Goal: Check status: Check status

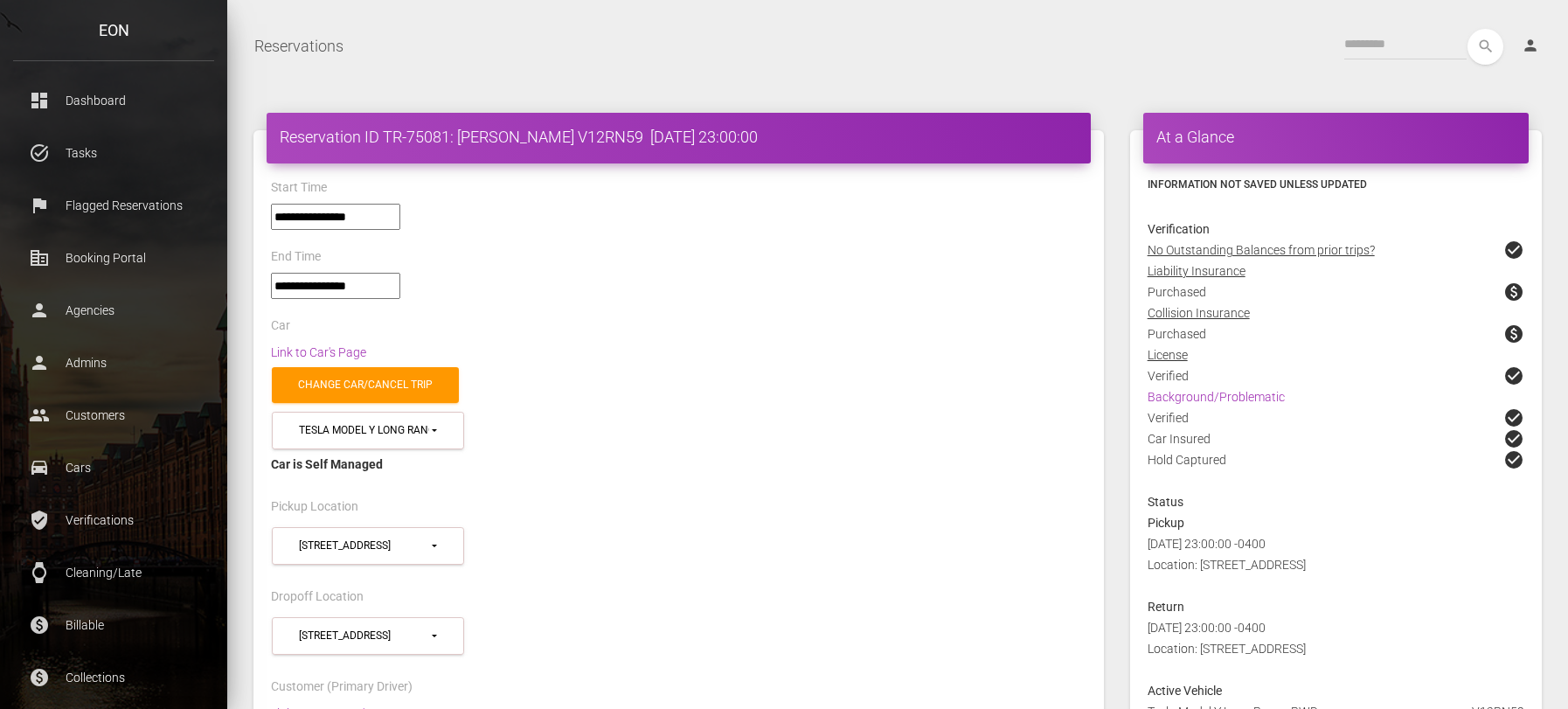
select select "*****"
select select
click at [628, 129] on h4 "Reservation ID TR-75081: Sanjeev Nachiappan V12RN59 2025-09-22 23:00:00" at bounding box center [678, 137] width 798 height 22
drag, startPoint x: 666, startPoint y: 134, endPoint x: 604, endPoint y: 128, distance: 62.3
click at [604, 128] on h4 "Reservation ID TR-75081: Sanjeev Nachiappan V12RN59 2025-09-22 23:00:00" at bounding box center [678, 137] width 798 height 22
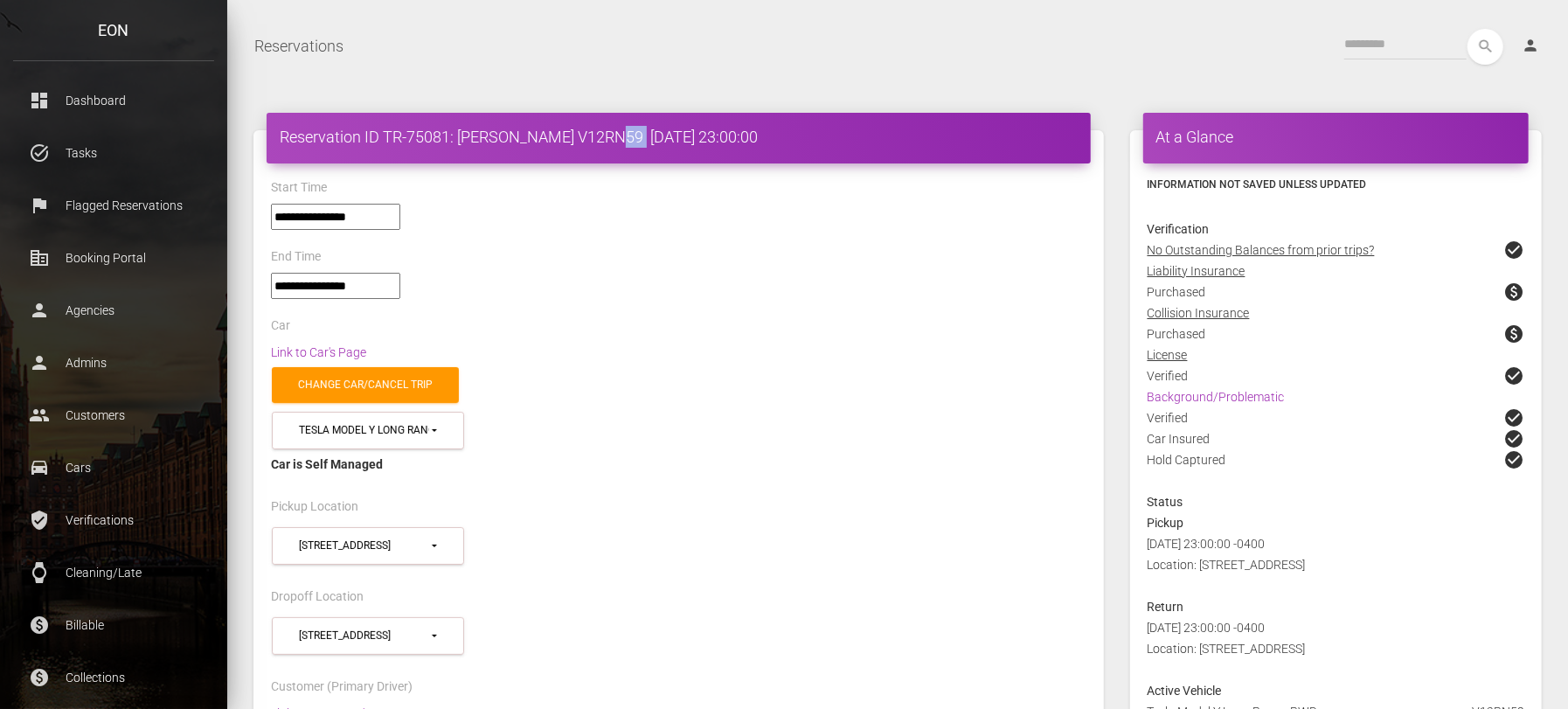
copy h4 "V12RN59"
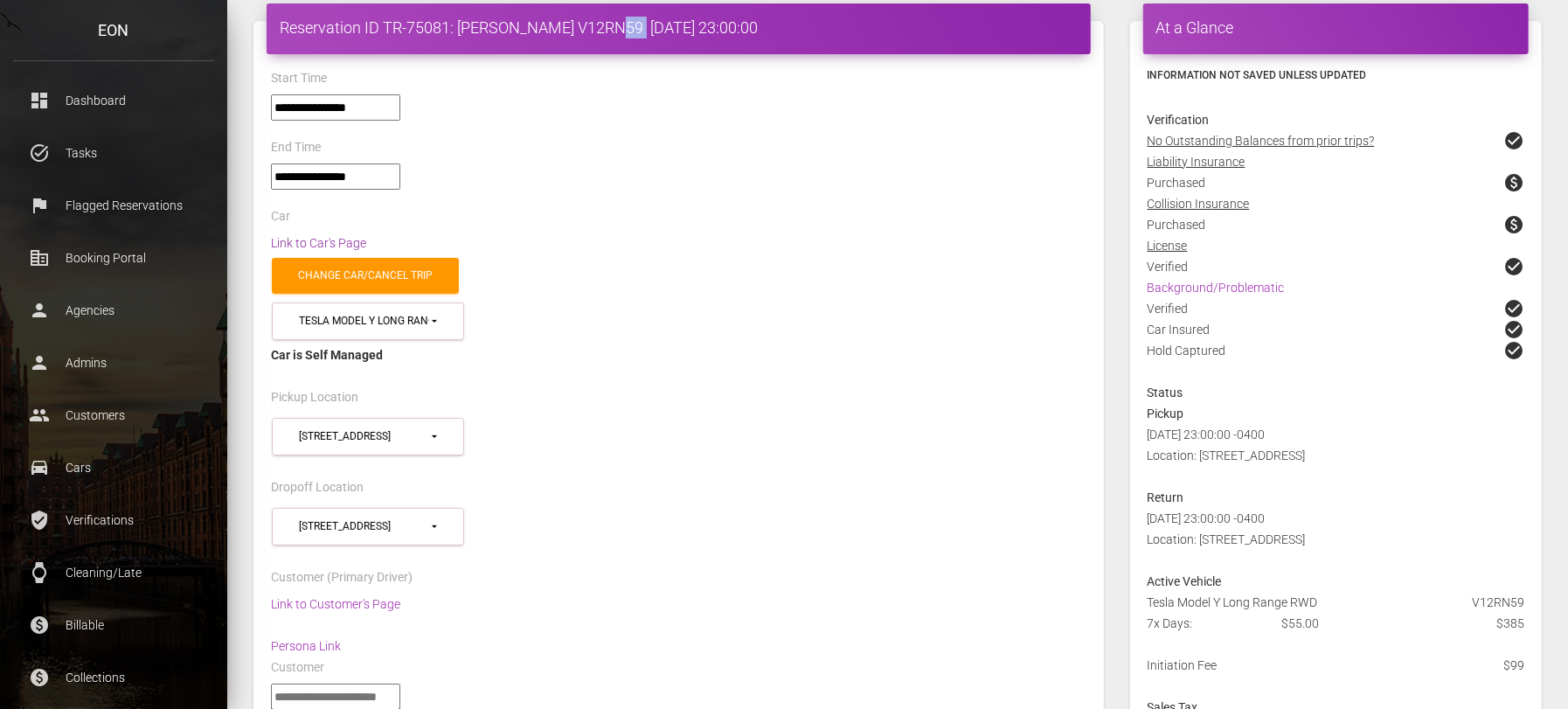
click at [313, 236] on link "Link to Car's Page" at bounding box center [318, 242] width 96 height 14
drag, startPoint x: 456, startPoint y: 30, endPoint x: 479, endPoint y: 29, distance: 23.0
click at [479, 29] on h4 "Reservation ID TR-75081: Sanjeev Nachiappan V12RN59 2025-09-22 23:00:00" at bounding box center [678, 28] width 798 height 22
click at [486, 29] on h4 "Reservation ID TR-75081: Sanjeev Nachiappan V12RN59 2025-09-22 23:00:00" at bounding box center [678, 28] width 798 height 22
click at [508, 29] on h4 "Reservation ID TR-75081: Sanjeev Nachiappan V12RN59 2025-09-22 23:00:00" at bounding box center [678, 28] width 798 height 22
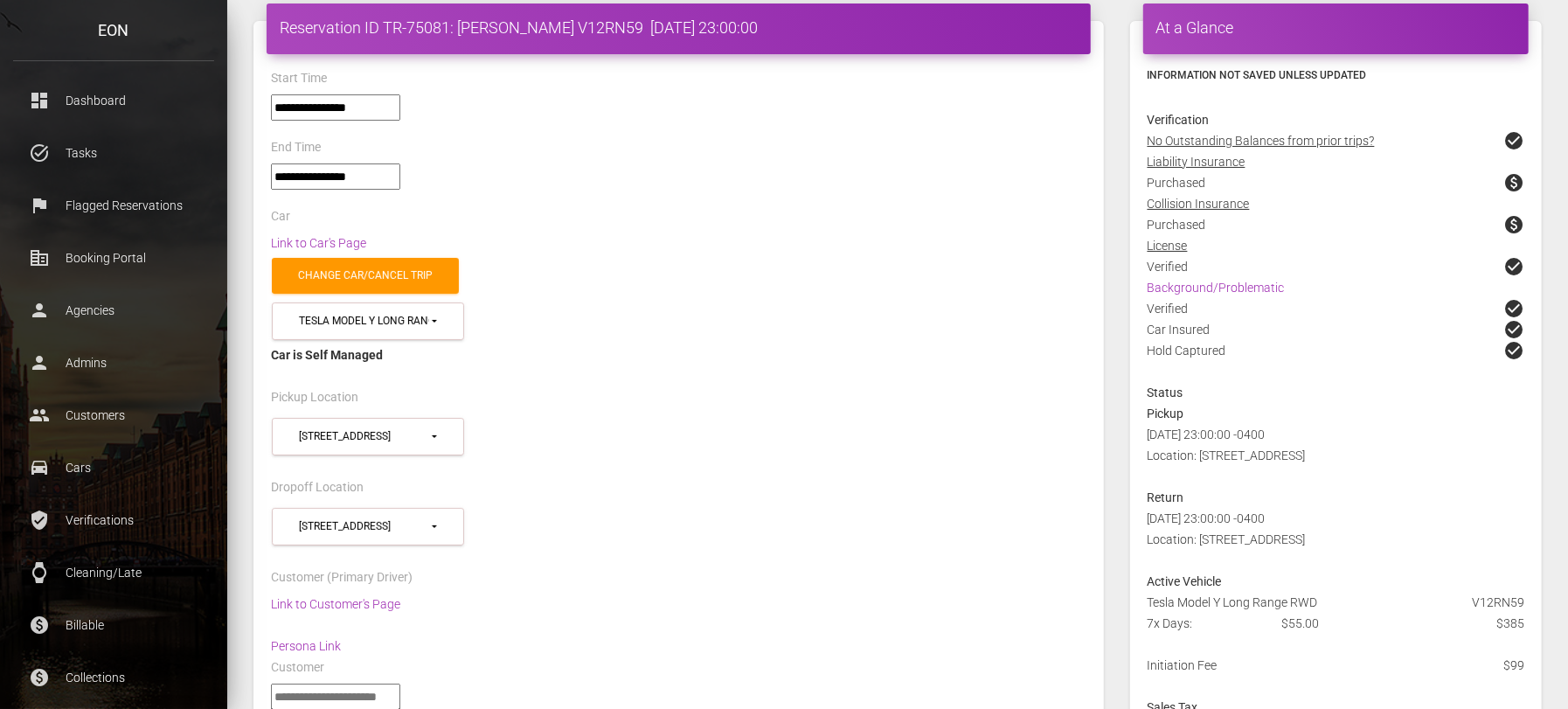
click at [516, 29] on h4 "Reservation ID TR-75081: Sanjeev Nachiappan V12RN59 2025-09-22 23:00:00" at bounding box center [678, 28] width 798 height 22
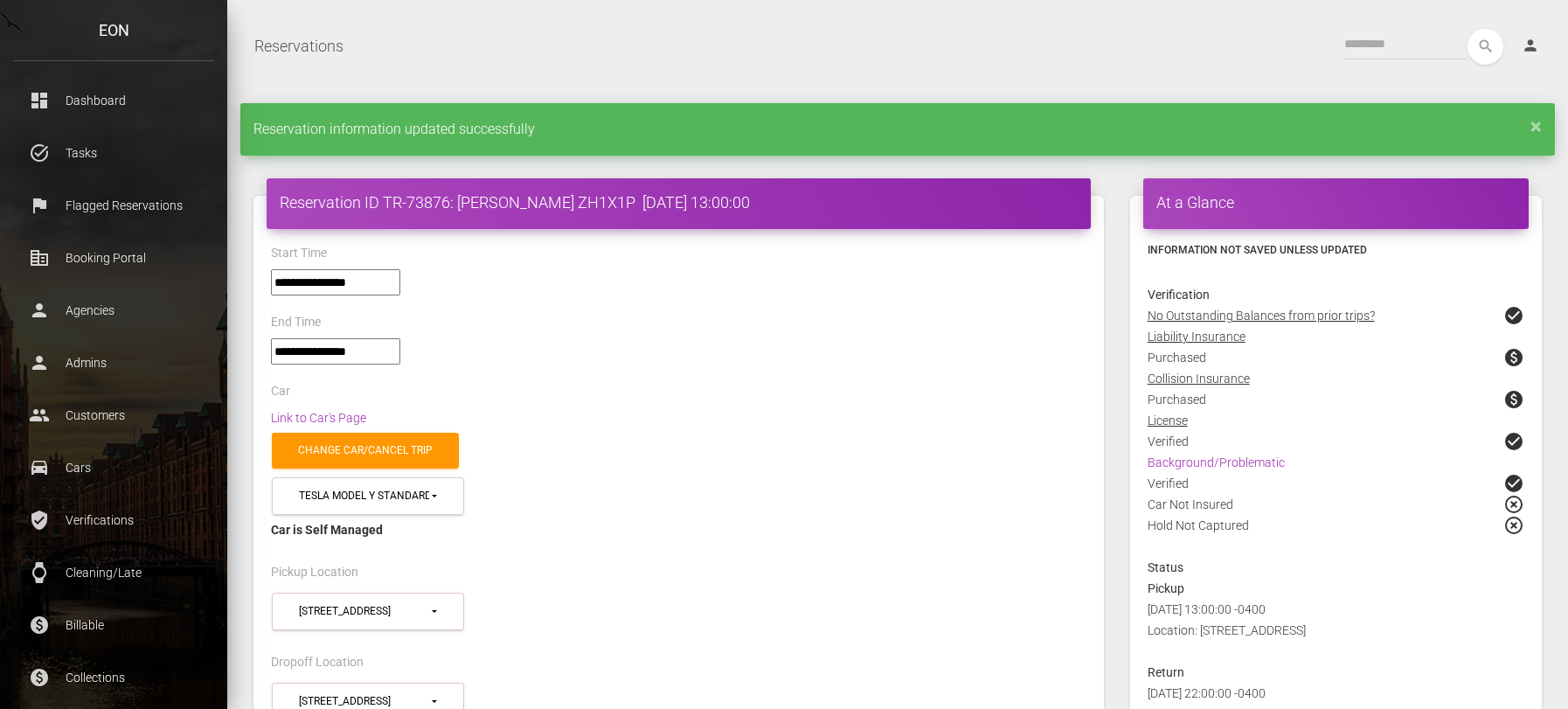
select select "*****"
select select
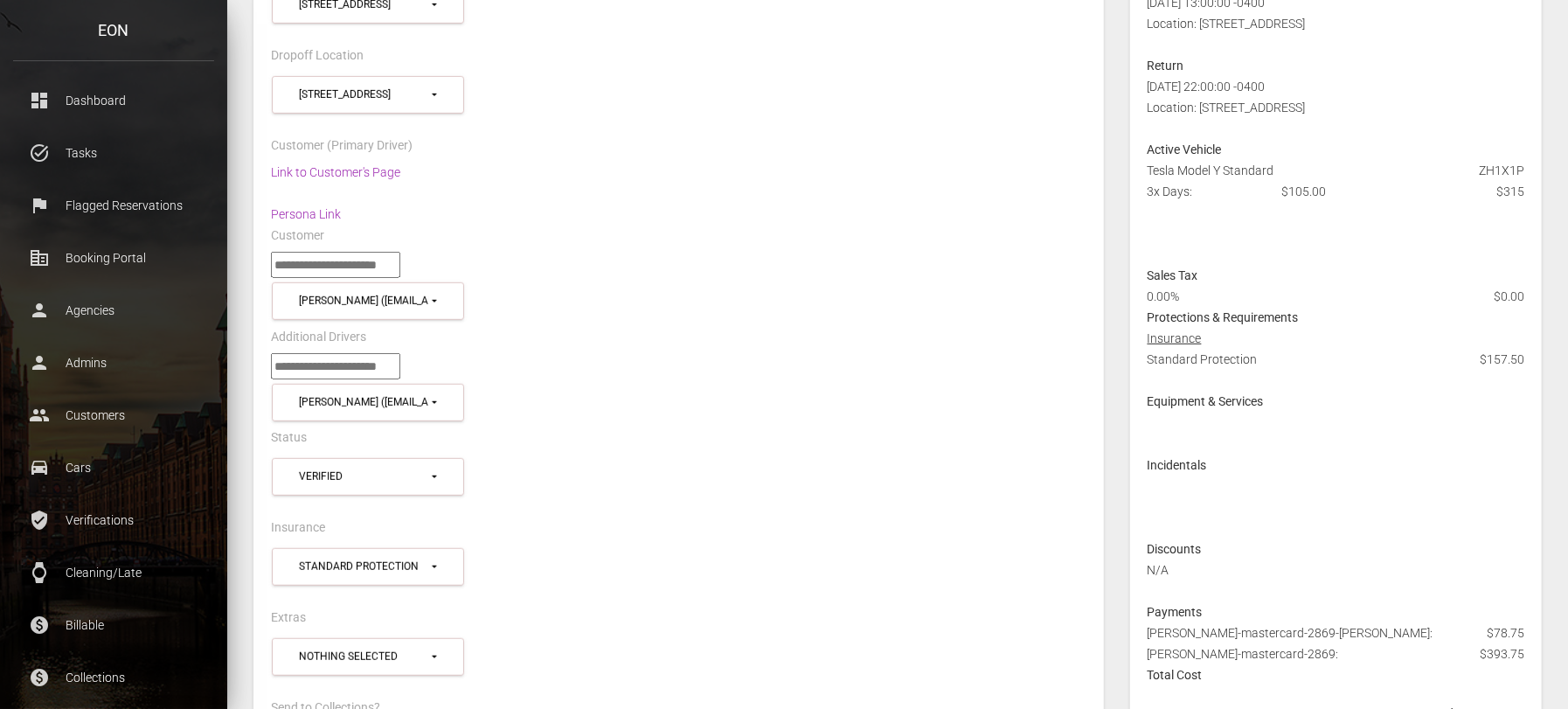
scroll to position [389, 0]
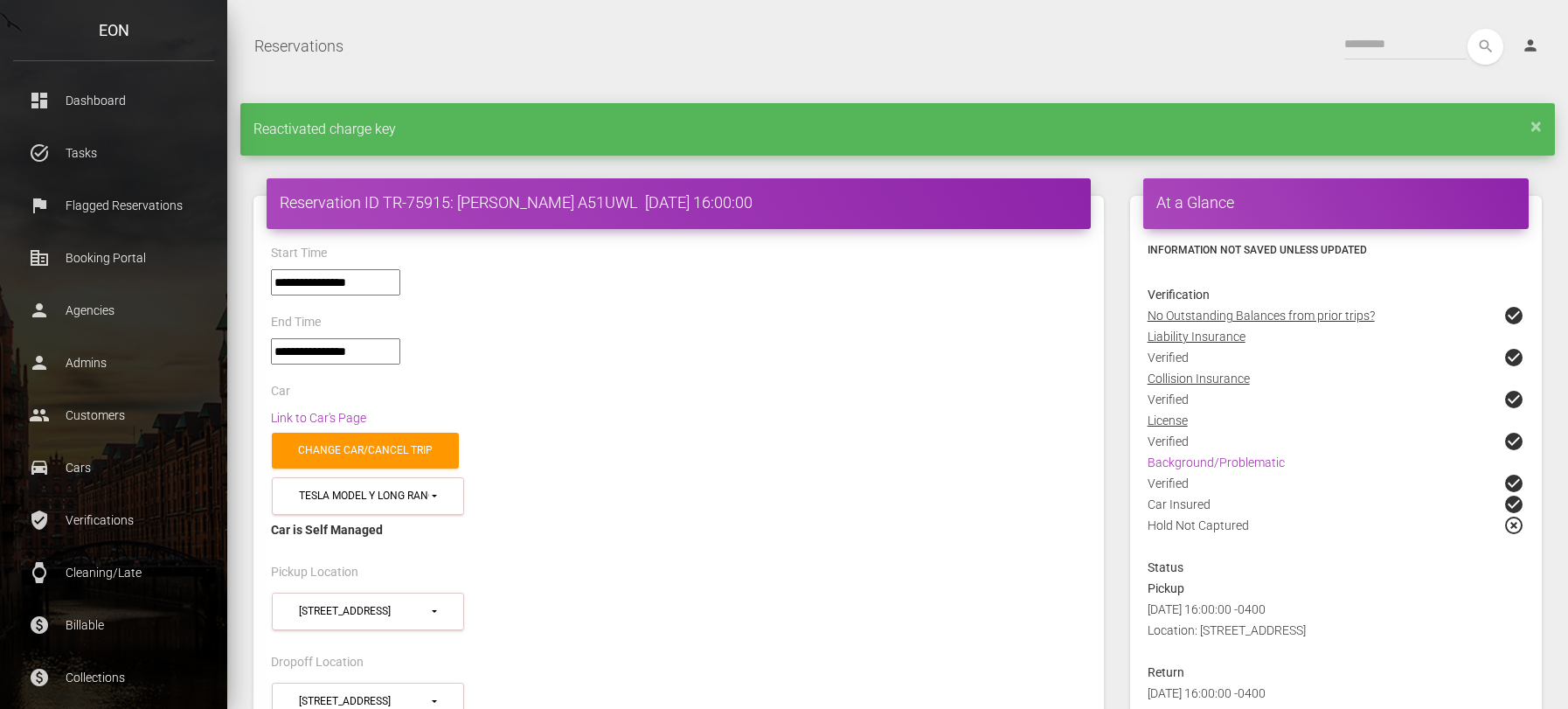
select select "*****"
